Goal: Navigation & Orientation: Find specific page/section

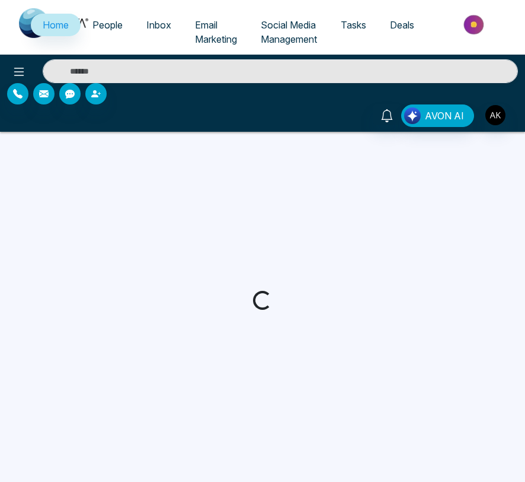
select select "*"
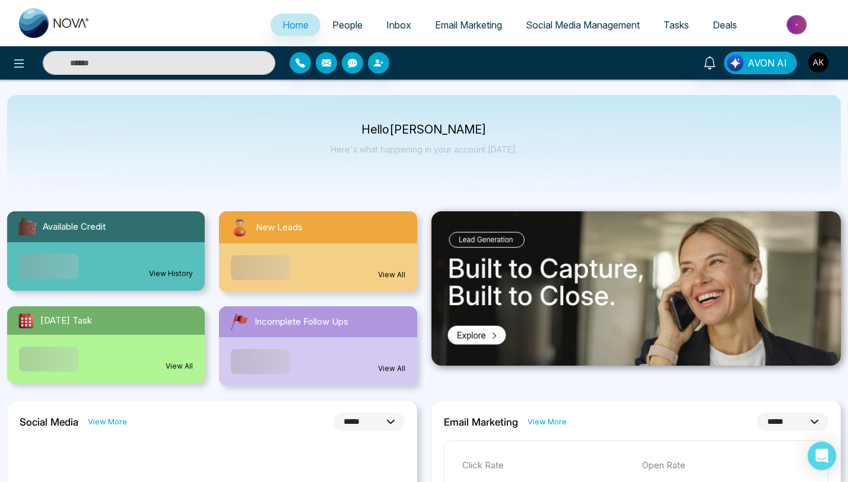
click at [333, 24] on span "People" at bounding box center [347, 25] width 30 height 12
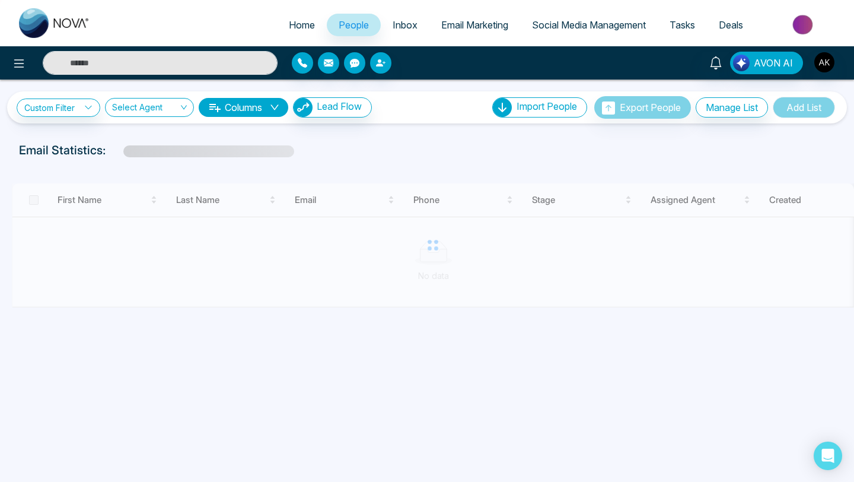
click at [399, 24] on span "Inbox" at bounding box center [405, 25] width 25 height 12
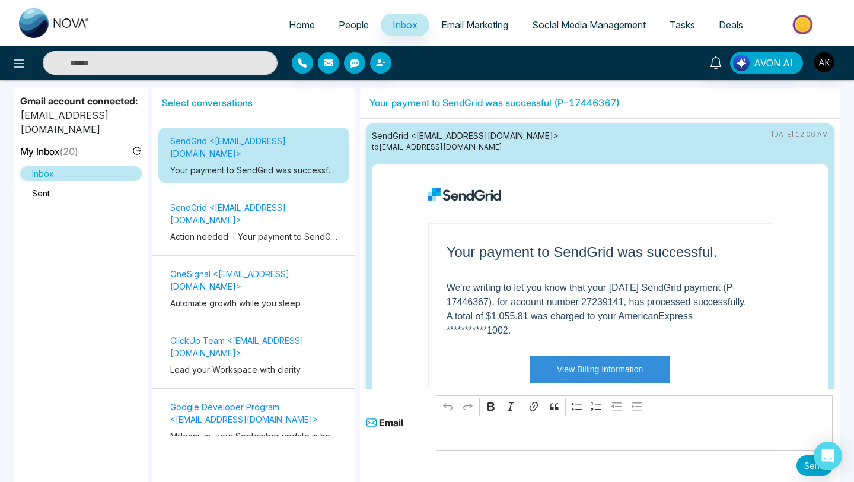
click at [480, 30] on link "Email Marketing" at bounding box center [474, 25] width 91 height 23
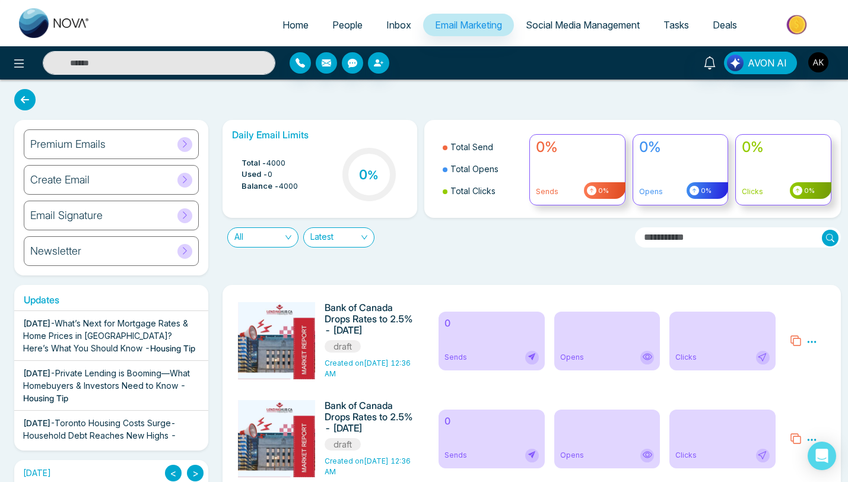
click at [386, 26] on span "Inbox" at bounding box center [398, 25] width 25 height 12
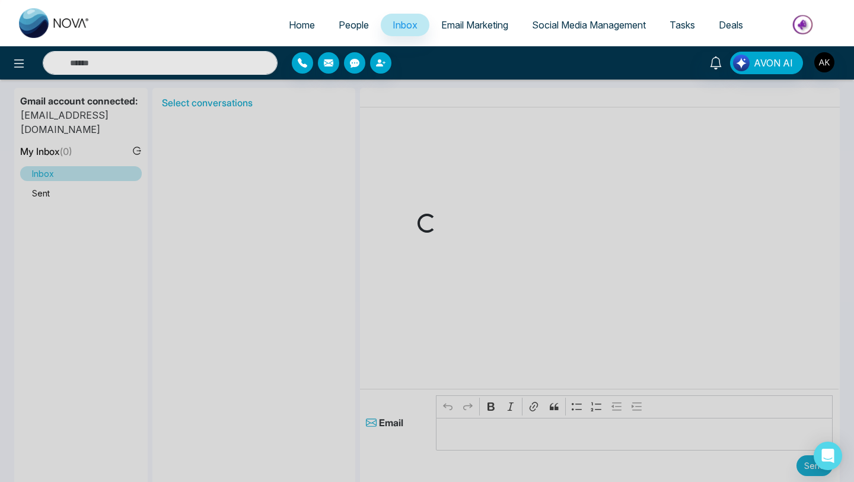
click at [348, 27] on span "People" at bounding box center [354, 25] width 30 height 12
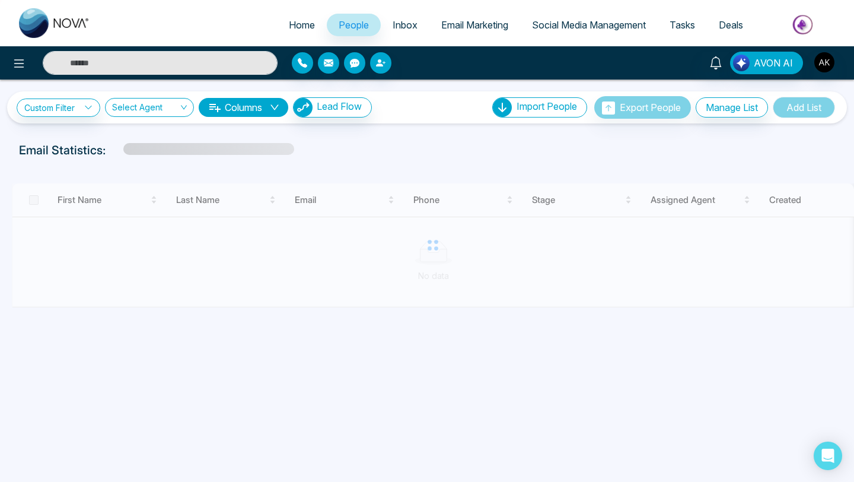
click at [291, 22] on span "Home" at bounding box center [302, 25] width 26 height 12
select select "*"
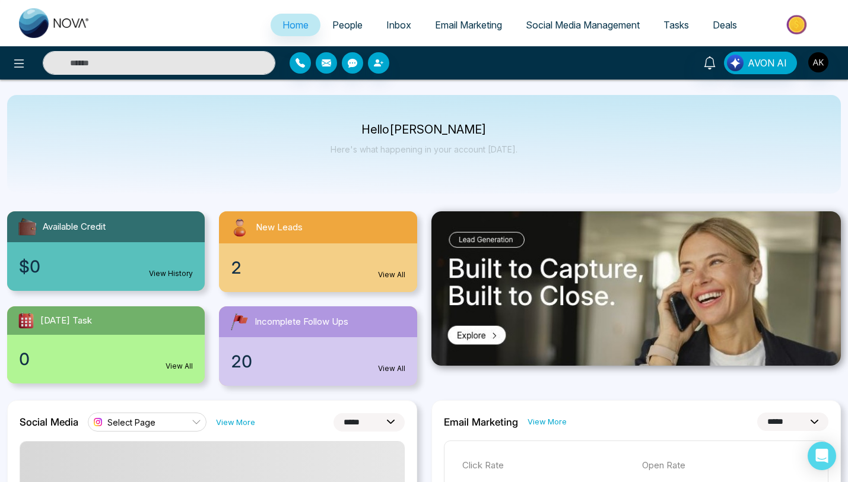
click at [582, 18] on link "Social Media Management" at bounding box center [583, 25] width 138 height 23
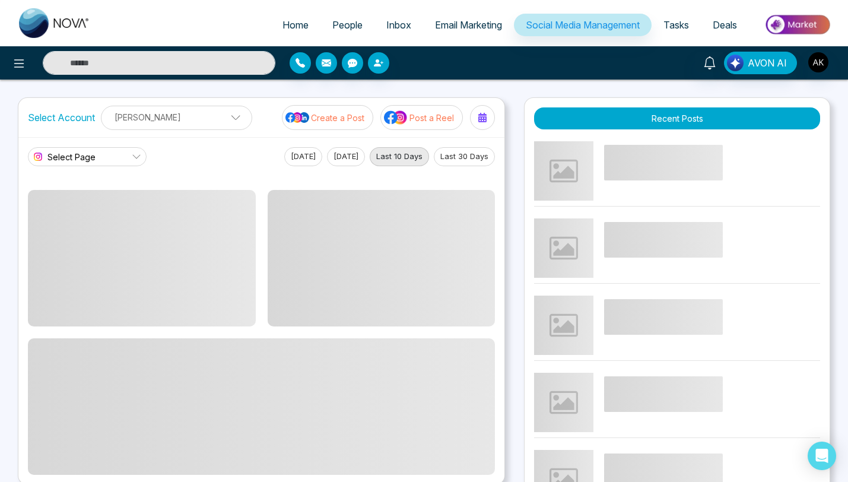
click at [680, 24] on span "Tasks" at bounding box center [676, 25] width 26 height 12
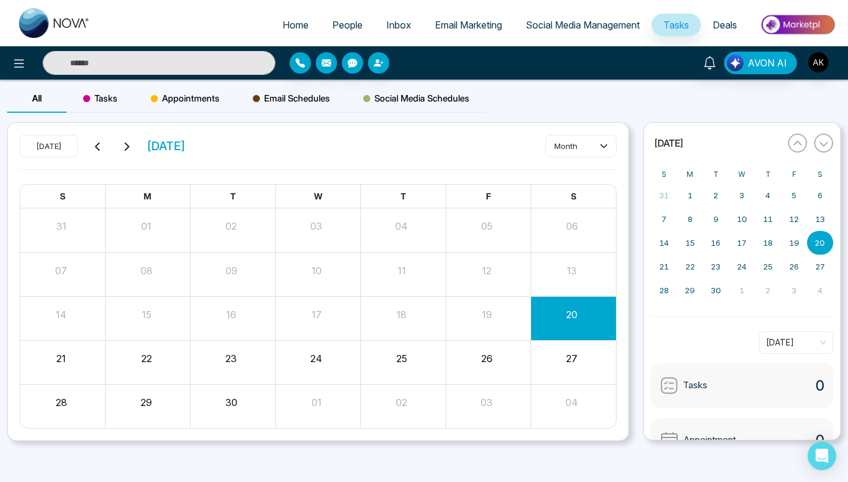
click at [469, 17] on link "Email Marketing" at bounding box center [468, 25] width 91 height 23
